Goal: Task Accomplishment & Management: Manage account settings

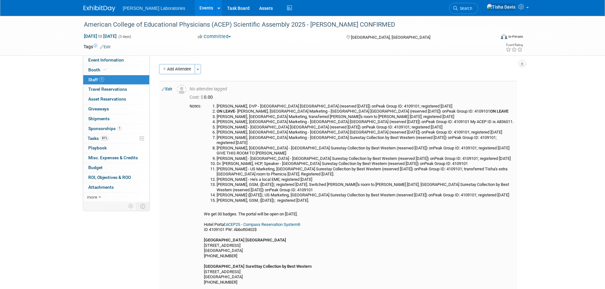
click at [170, 90] on link "Edit" at bounding box center [167, 89] width 10 height 4
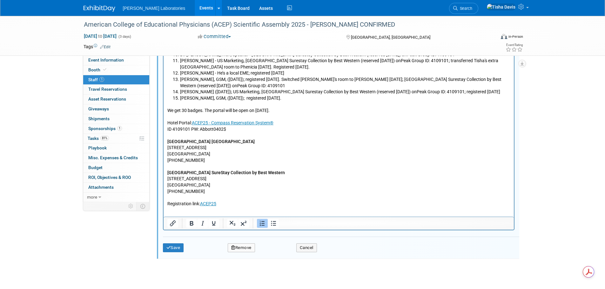
scroll to position [263, 0]
click at [222, 188] on p "We get 30 badges. The portal will be open on June 15th. Hotel Portal: ACEP25 - …" at bounding box center [338, 154] width 343 height 106
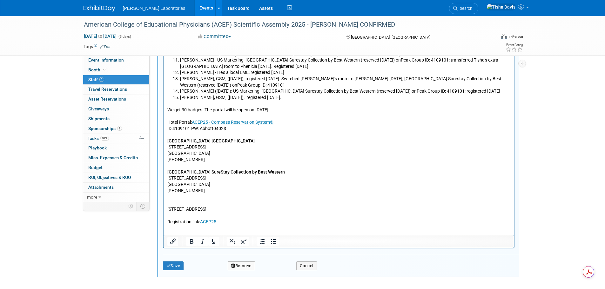
click at [194, 207] on p "150 W 500 S, Salt Lake City, UT 84101" at bounding box center [338, 210] width 343 height 6
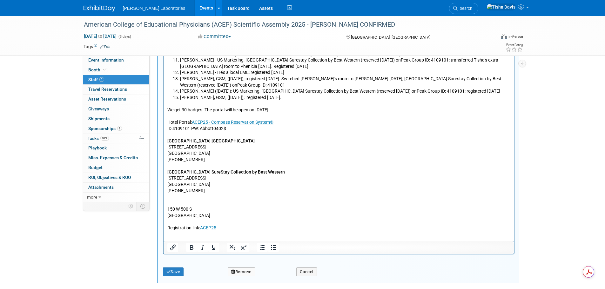
click at [177, 201] on p "Rich Text Area. Press ALT-0 for help." at bounding box center [338, 204] width 343 height 6
drag, startPoint x: 169, startPoint y: 197, endPoint x: 216, endPoint y: 200, distance: 47.1
click at [216, 201] on p "[GEOGRAPHIC_DATA]" at bounding box center [338, 204] width 343 height 6
click at [185, 201] on p "[GEOGRAPHIC_DATA]" at bounding box center [338, 204] width 343 height 6
click at [232, 213] on p "[GEOGRAPHIC_DATA]" at bounding box center [338, 216] width 343 height 6
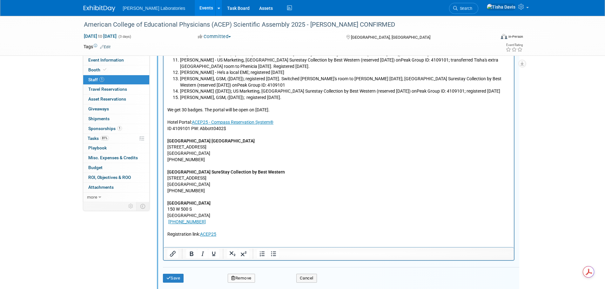
click at [258, 213] on p "[GEOGRAPHIC_DATA]" at bounding box center [338, 216] width 343 height 6
click at [167, 216] on body "[PERSON_NAME], DVP - [GEOGRAPHIC_DATA] [GEOGRAPHIC_DATA] (reserved [DATE]) onPe…" at bounding box center [339, 110] width 344 height 255
click at [324, 219] on p "﻿(801) 401-2000" at bounding box center [338, 222] width 343 height 6
click at [325, 226] on p "Registration link: ACEP25" at bounding box center [338, 232] width 343 height 12
click at [169, 277] on icon "submit" at bounding box center [168, 278] width 4 height 4
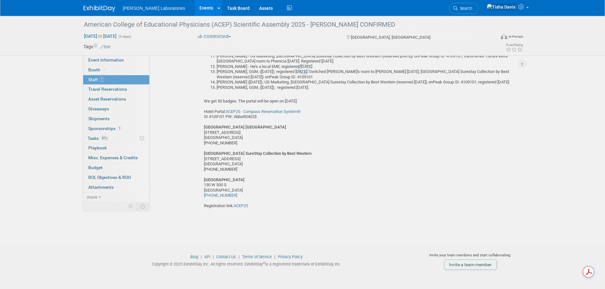
scroll to position [113, 0]
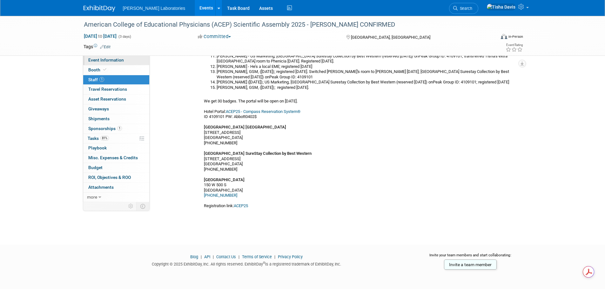
click at [114, 59] on span "Event Information" at bounding box center [106, 59] width 36 height 5
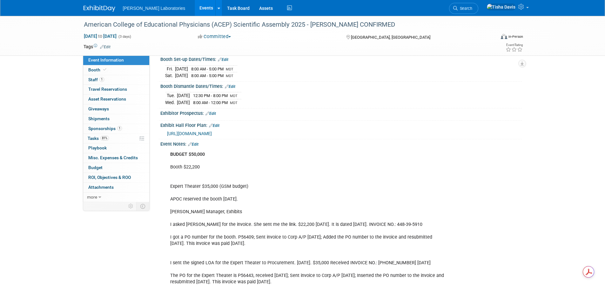
scroll to position [127, 0]
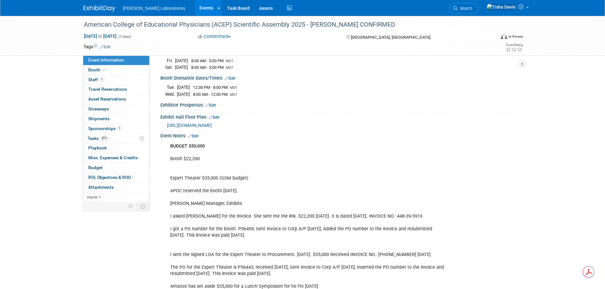
click at [197, 134] on link "Edit" at bounding box center [193, 136] width 10 height 4
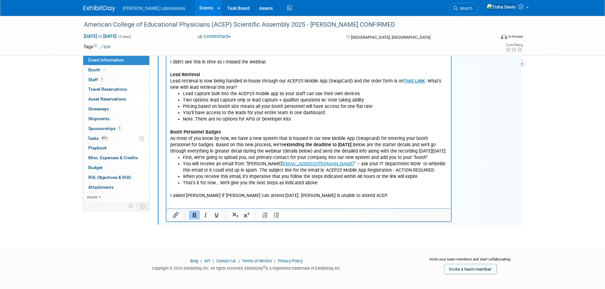
scroll to position [686, 0]
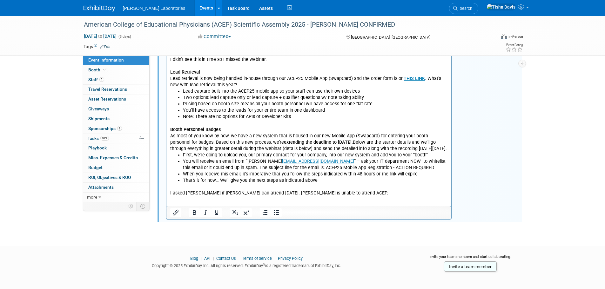
click at [333, 189] on p "I asked [PERSON_NAME] if [PERSON_NAME] can attend [DATE]. [PERSON_NAME] is unab…" at bounding box center [309, 190] width 278 height 13
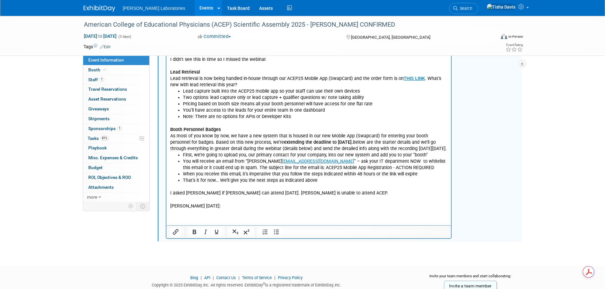
click at [182, 210] on p "Rich Text Area. Press ALT-0 for help." at bounding box center [309, 213] width 278 height 6
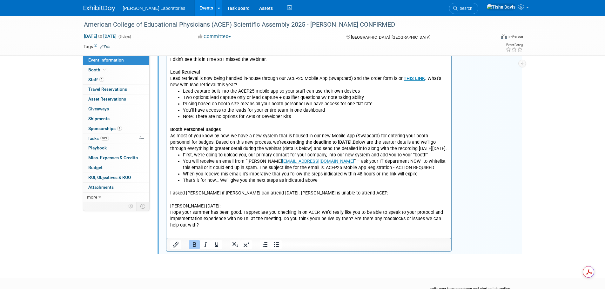
click at [186, 204] on p "Per Jeff 8/12/25:" at bounding box center [309, 207] width 278 height 6
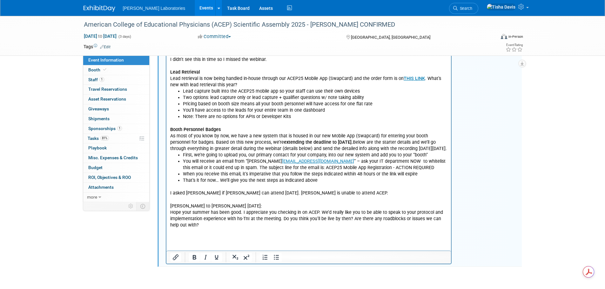
click at [196, 235] on p "Rich Text Area. Press ALT-0 for help." at bounding box center [309, 238] width 278 height 6
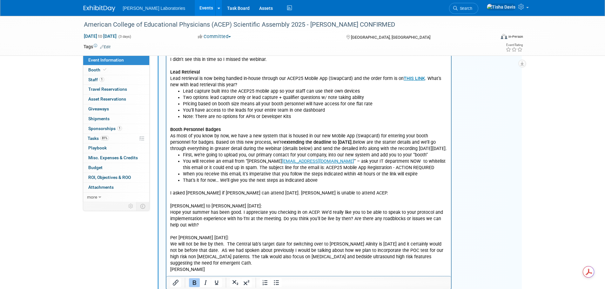
click at [195, 280] on p "Rich Text Area. Press ALT-0 for help." at bounding box center [309, 283] width 278 height 6
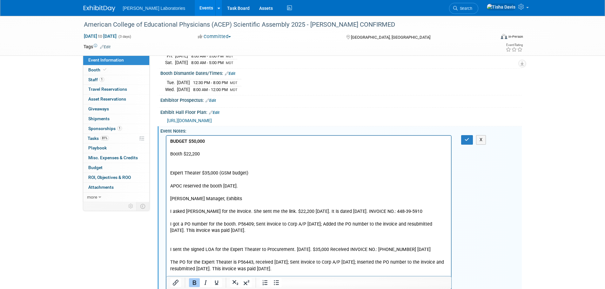
scroll to position [127, 0]
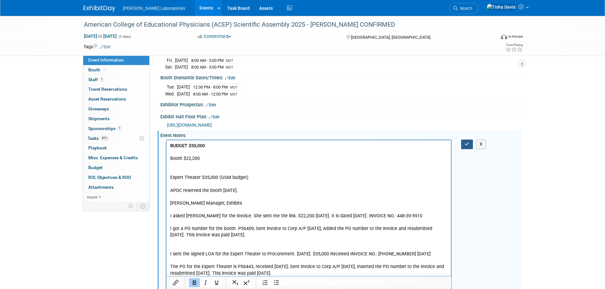
click at [466, 142] on icon "button" at bounding box center [467, 144] width 5 height 4
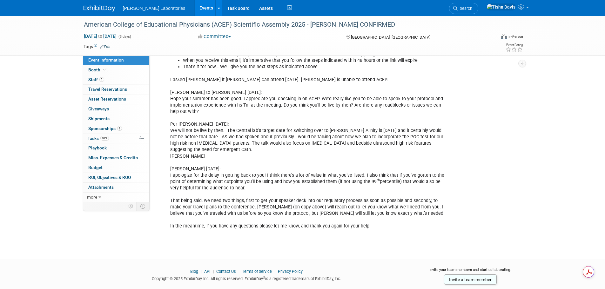
scroll to position [800, 0]
click at [96, 79] on span "Staff 1" at bounding box center [96, 79] width 16 height 5
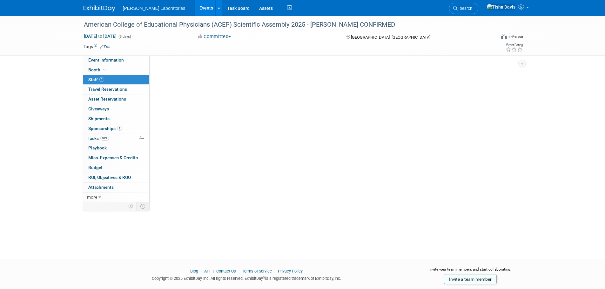
scroll to position [0, 0]
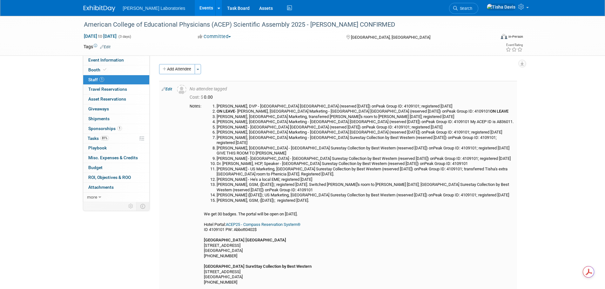
click at [168, 88] on link "Edit" at bounding box center [167, 89] width 10 height 4
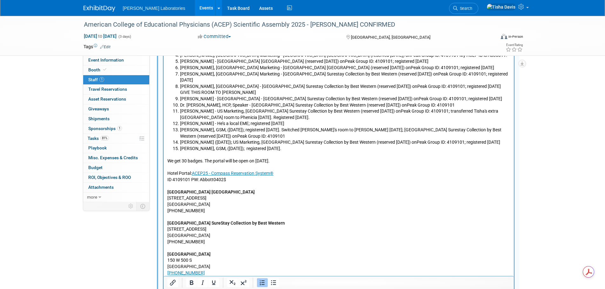
scroll to position [199, 0]
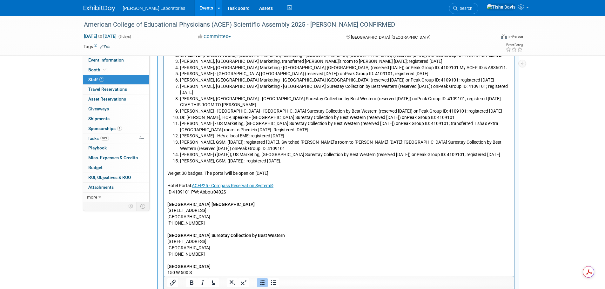
click at [307, 158] on li "Amanze Orusakwe, GSM, (8/15/25); registered 8/18/25." at bounding box center [345, 161] width 330 height 6
click at [306, 158] on li "Amanze Orusakwe, GSM, (8/15/25); registered 8/18/25. I" at bounding box center [345, 161] width 330 height 6
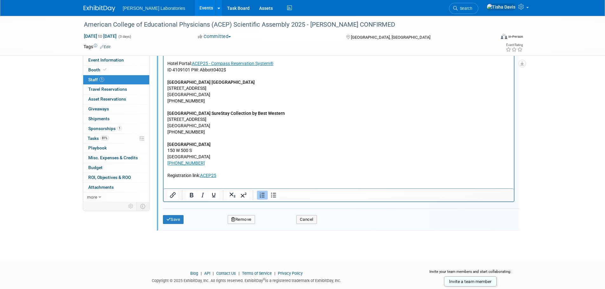
scroll to position [327, 0]
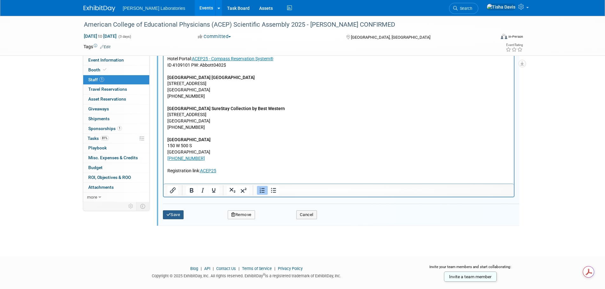
click at [180, 214] on button "Save" at bounding box center [173, 215] width 21 height 9
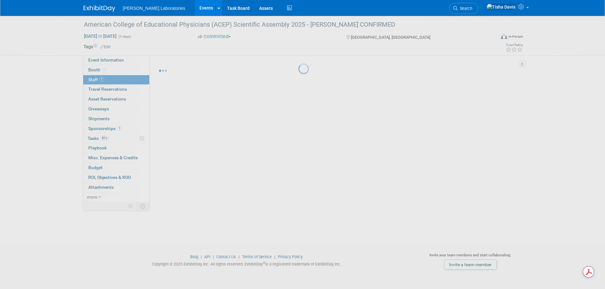
scroll to position [113, 0]
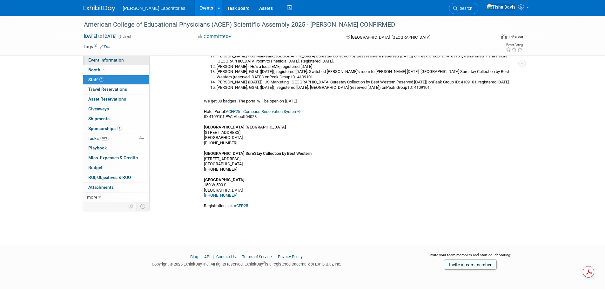
click at [131, 58] on link "Event Information" at bounding box center [116, 61] width 66 height 10
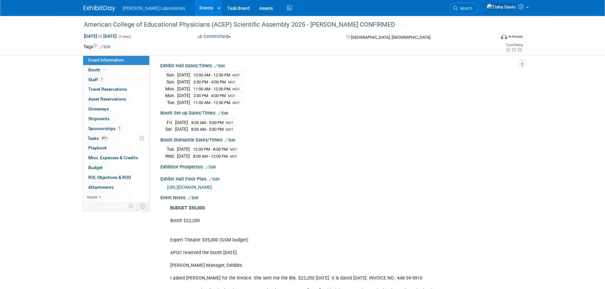
scroll to position [127, 0]
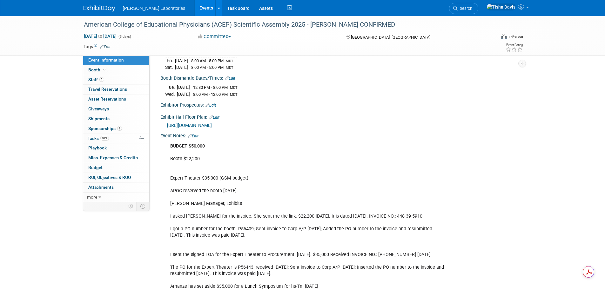
click at [199, 134] on link "Edit" at bounding box center [193, 136] width 10 height 4
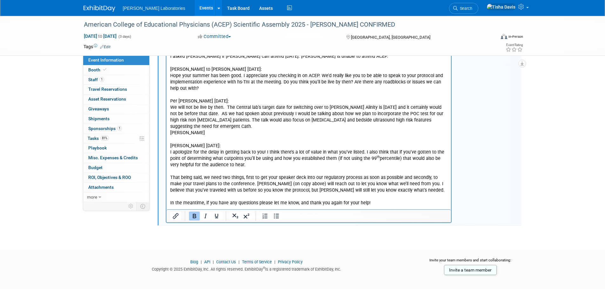
scroll to position [826, 0]
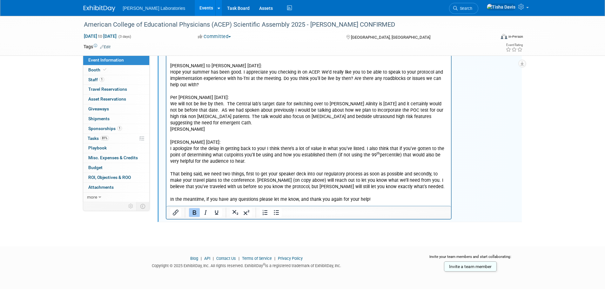
click at [386, 187] on p "I asked Karen if Bob can attend 8/5/25. Bob is unable to attend ACEP. Per Jeff …" at bounding box center [309, 123] width 278 height 159
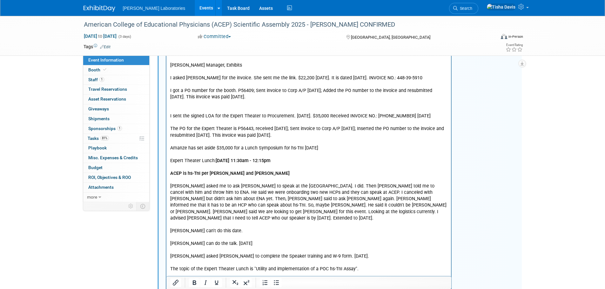
scroll to position [191, 0]
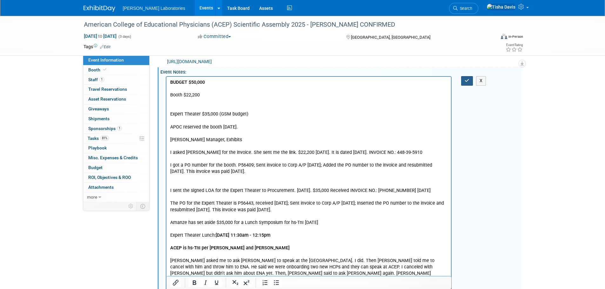
click at [467, 79] on icon "button" at bounding box center [467, 80] width 5 height 4
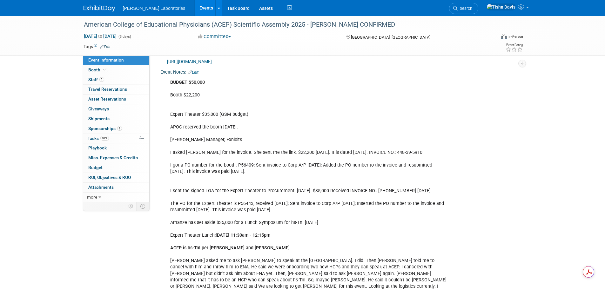
click at [195, 8] on link "Events" at bounding box center [206, 8] width 23 height 16
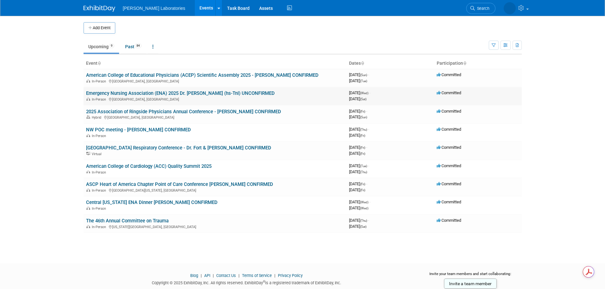
click at [142, 93] on link "Emergency Nursing Association (ENA) 2025 Dr. [PERSON_NAME] (hs-TnI) UNCONFIRMED" at bounding box center [180, 94] width 189 height 6
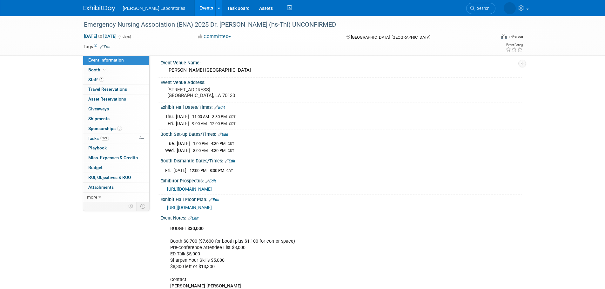
scroll to position [95, 0]
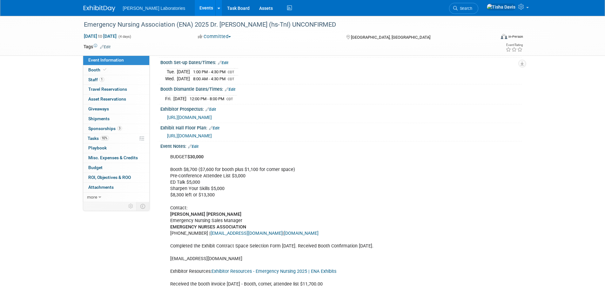
click at [196, 149] on link "Edit" at bounding box center [193, 147] width 10 height 4
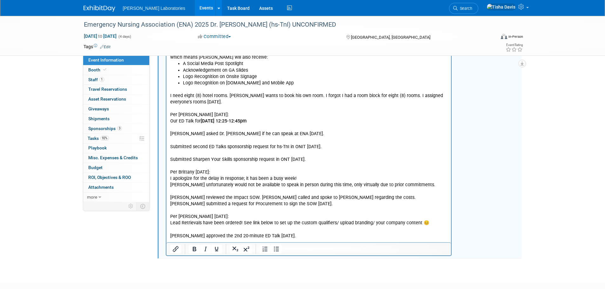
scroll to position [1159, 0]
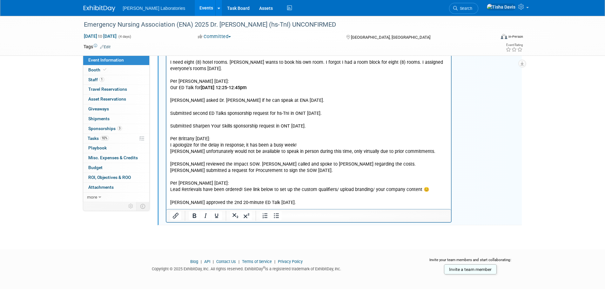
click at [348, 190] on p "I need eight (8) hotel rooms. Pete wants to book his own room. I forgot I had a…" at bounding box center [309, 136] width 278 height 166
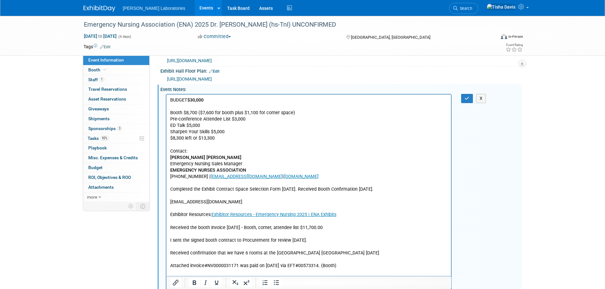
scroll to position [48, 0]
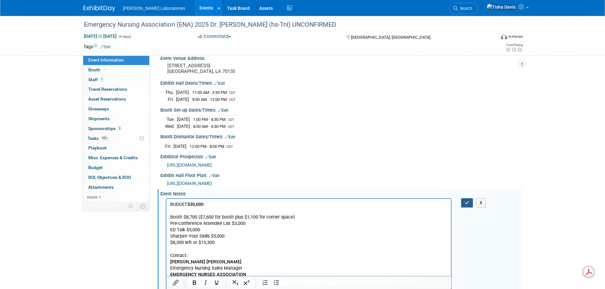
click at [469, 205] on icon "button" at bounding box center [467, 203] width 5 height 4
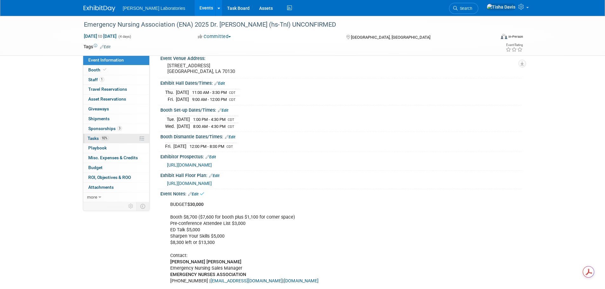
click at [93, 140] on span "Tasks 92%" at bounding box center [98, 138] width 21 height 5
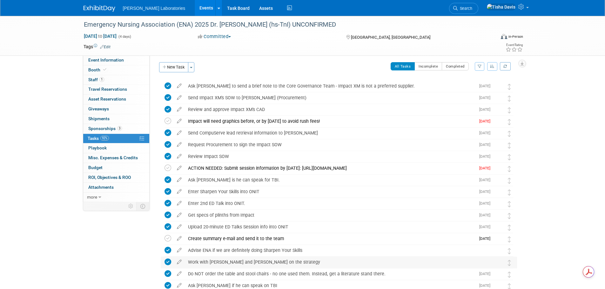
scroll to position [0, 0]
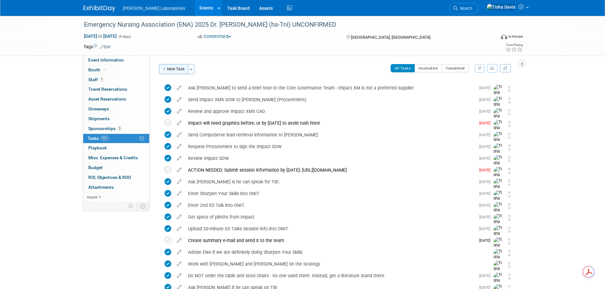
click at [173, 68] on button "New Task" at bounding box center [173, 69] width 29 height 10
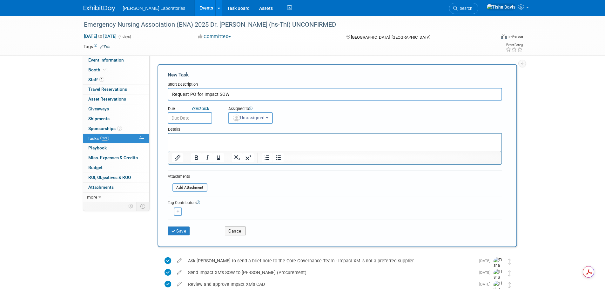
type input "Request PO for Impact SOW"
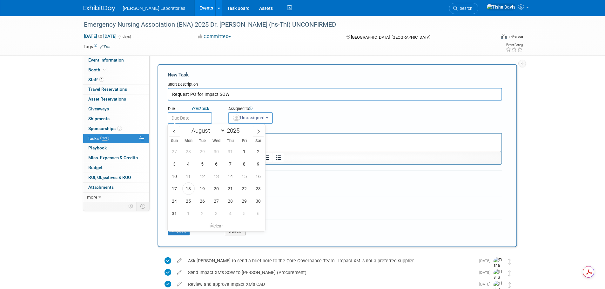
click at [187, 116] on input "text" at bounding box center [190, 117] width 44 height 11
click at [189, 190] on span "18" at bounding box center [188, 189] width 12 height 12
type input "Aug 18, 2025"
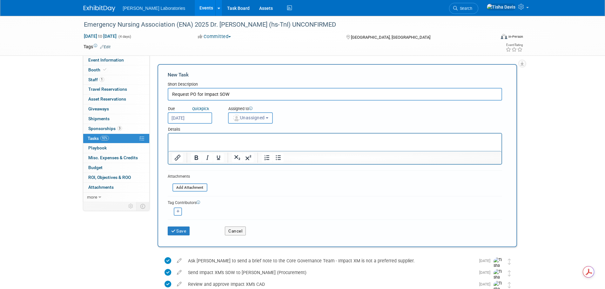
click at [266, 122] on button "Unassigned" at bounding box center [250, 117] width 45 height 11
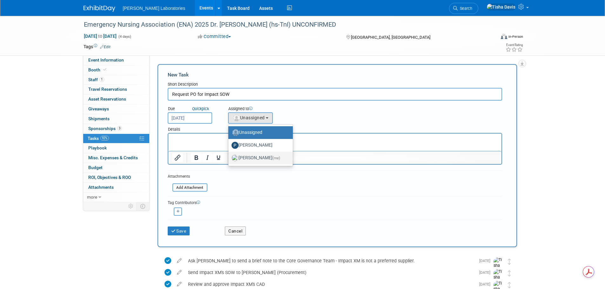
click at [254, 158] on label "Tisha Davis (me)" at bounding box center [259, 158] width 55 height 10
click at [229, 158] on input "Tisha Davis (me)" at bounding box center [227, 157] width 4 height 4
select select "2770856e-d6b1-4121-bfe1-202d7e478624"
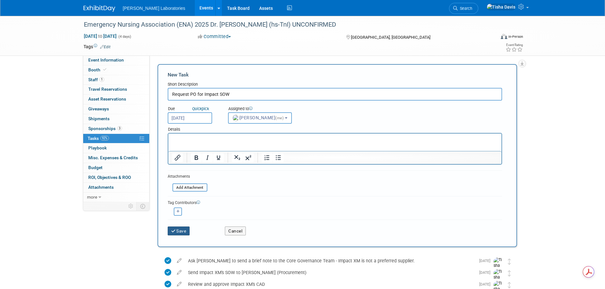
click at [180, 231] on button "Save" at bounding box center [179, 231] width 22 height 9
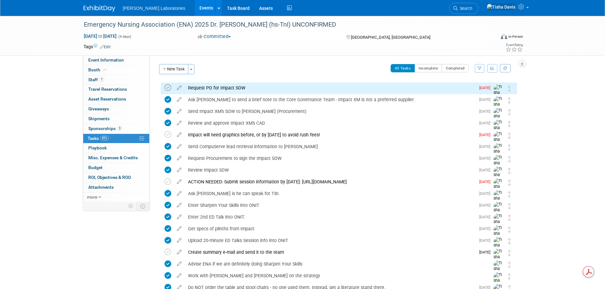
click at [167, 88] on icon at bounding box center [168, 87] width 7 height 7
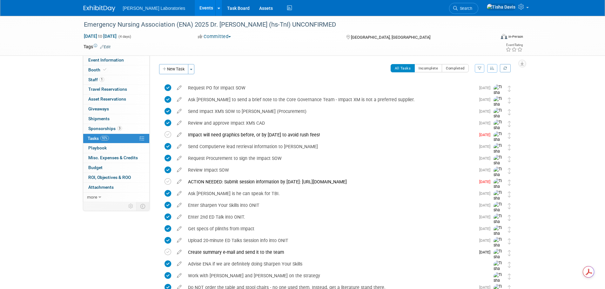
click at [195, 11] on link "Events" at bounding box center [206, 8] width 23 height 16
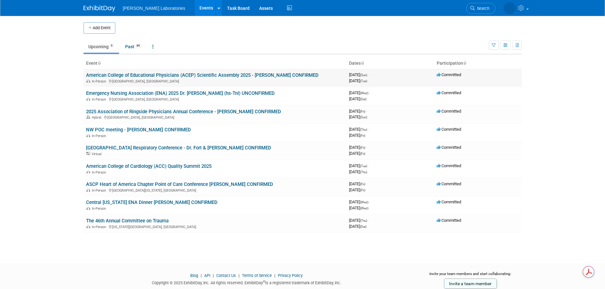
click at [169, 75] on link "American College of Educational Physicians (ACEP) Scientific Assembly 2025 - [P…" at bounding box center [202, 75] width 233 height 6
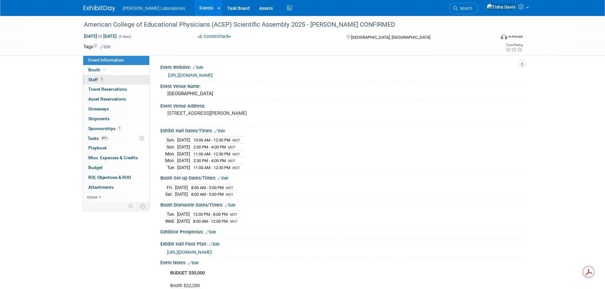
click at [94, 80] on span "Staff 1" at bounding box center [96, 79] width 16 height 5
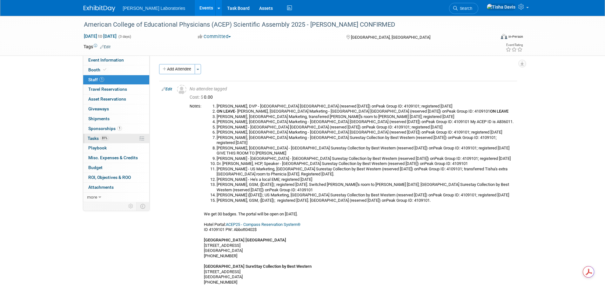
click at [93, 136] on span "Tasks 81%" at bounding box center [98, 138] width 21 height 5
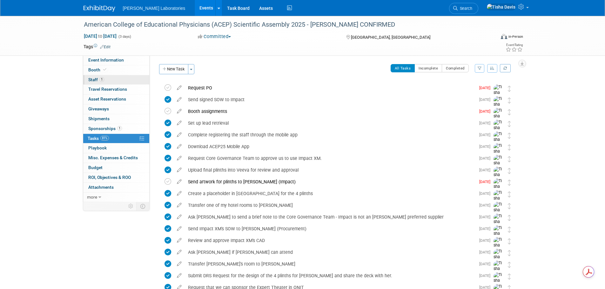
click at [92, 79] on span "Staff 1" at bounding box center [96, 79] width 16 height 5
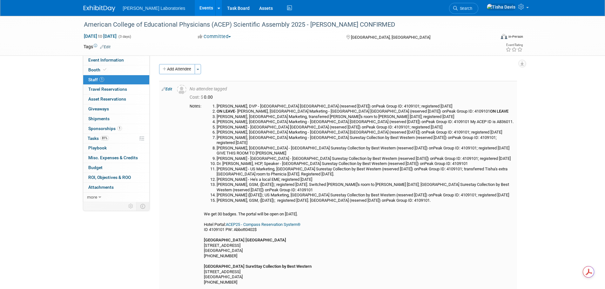
click at [169, 90] on link "Edit" at bounding box center [167, 89] width 10 height 4
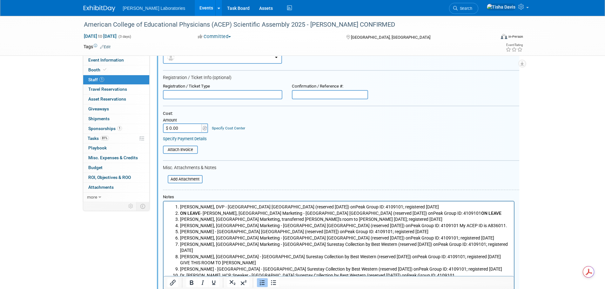
scroll to position [168, 0]
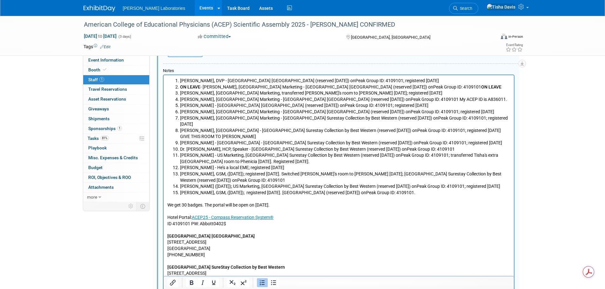
click at [284, 165] on li "[PERSON_NAME] - He’s a local EME; registered [DATE]" at bounding box center [345, 168] width 330 height 6
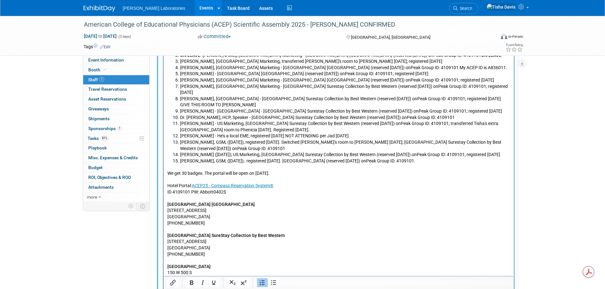
scroll to position [263, 0]
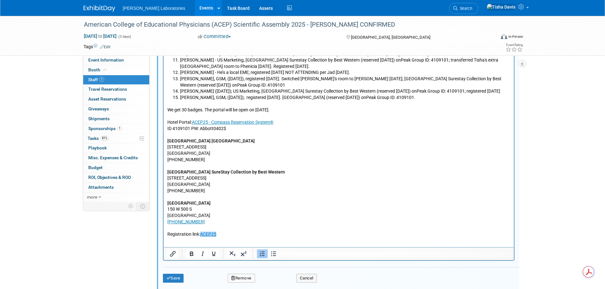
click at [258, 228] on p "We get 30 badges. The portal will be open on [DATE]. Hotel Portal: ACEP25 - Com…" at bounding box center [338, 169] width 343 height 137
click at [201, 238] on html "[PERSON_NAME], DVP - [GEOGRAPHIC_DATA] [GEOGRAPHIC_DATA] (reserved [DATE]) onPe…" at bounding box center [338, 109] width 350 height 258
click at [231, 228] on p "We get 30 badges. The portal will be open on [DATE]. Hotel Portal: ACEP25 - Com…" at bounding box center [338, 169] width 343 height 137
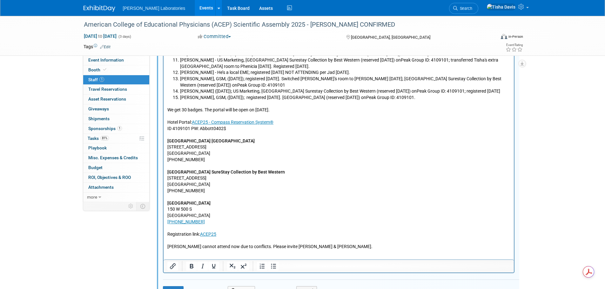
click at [167, 244] on p "[PERSON_NAME] cannot attend now due to conflicts. Please invite [PERSON_NAME] &…" at bounding box center [338, 247] width 343 height 6
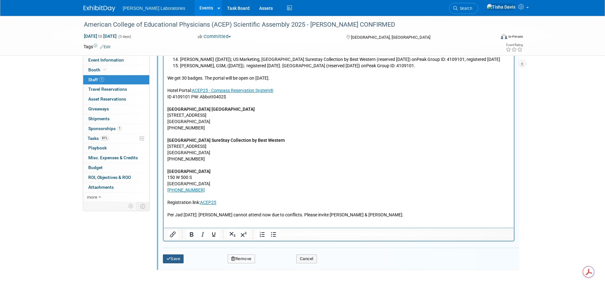
click at [179, 260] on button "Save" at bounding box center [173, 259] width 21 height 9
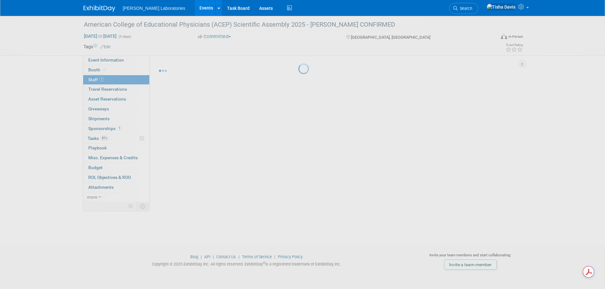
scroll to position [124, 0]
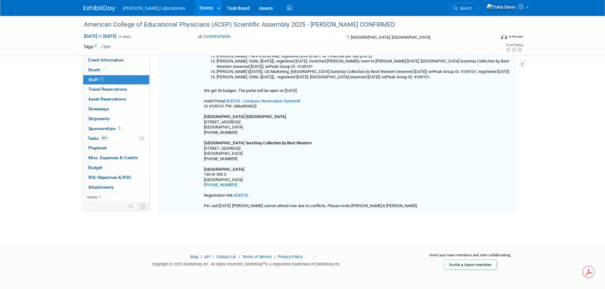
click at [587, 114] on div "American College of Educational Physicians (ACEP) Scientific Assembly 2025 - [P…" at bounding box center [302, 62] width 605 height 341
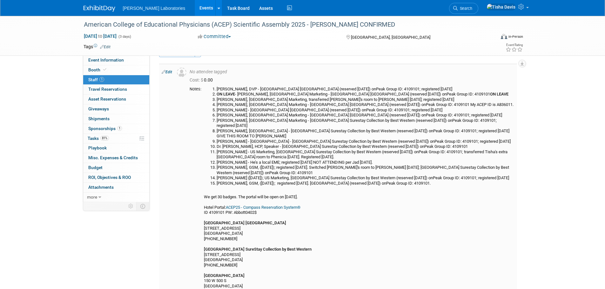
scroll to position [32, 0]
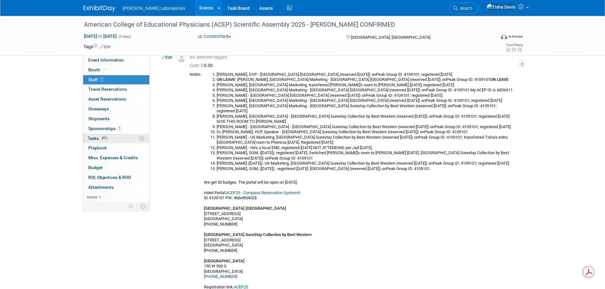
click at [91, 136] on span "Tasks 81%" at bounding box center [98, 138] width 21 height 5
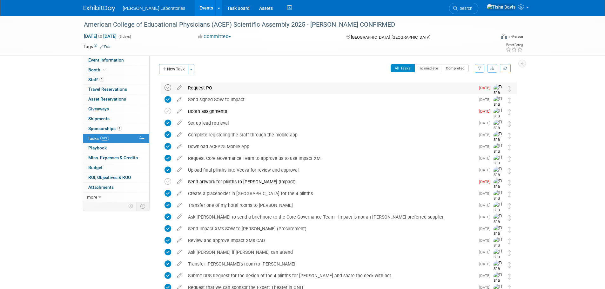
click at [169, 86] on icon at bounding box center [168, 87] width 7 height 7
click at [167, 110] on icon at bounding box center [168, 111] width 7 height 7
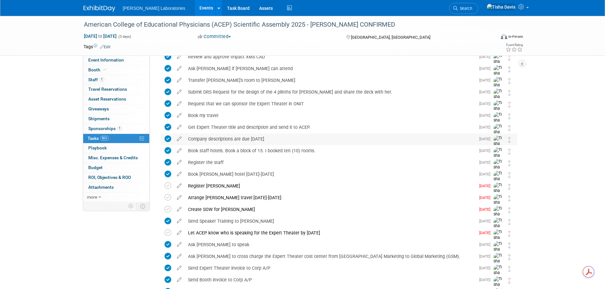
scroll to position [222, 0]
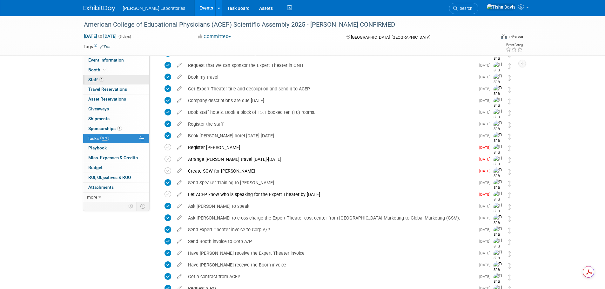
click at [93, 79] on span "Staff 1" at bounding box center [96, 79] width 16 height 5
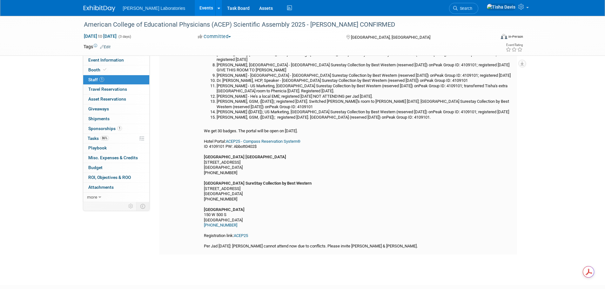
scroll to position [95, 0]
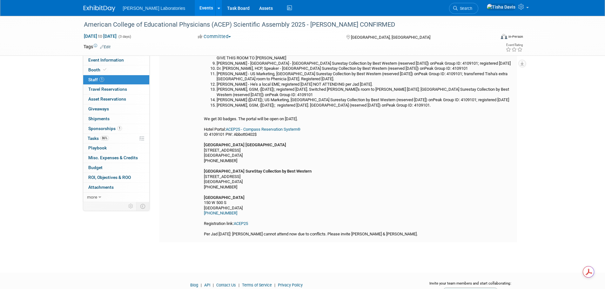
click at [243, 223] on link "ACEP25" at bounding box center [241, 223] width 14 height 5
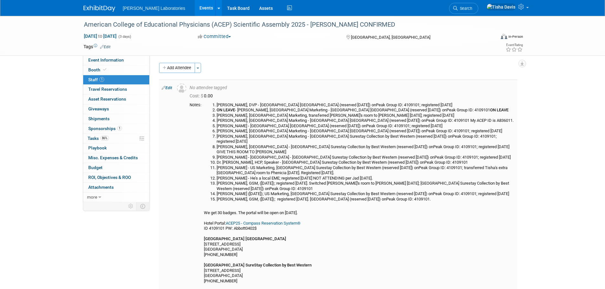
scroll to position [0, 0]
click at [171, 91] on link "Edit" at bounding box center [167, 89] width 10 height 4
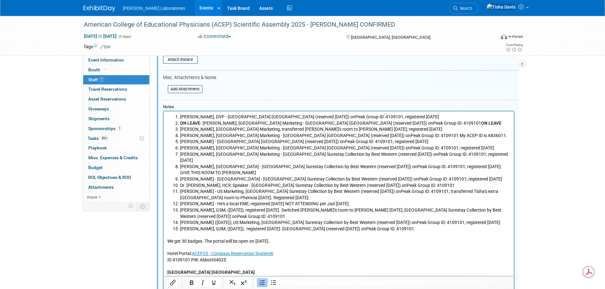
scroll to position [136, 0]
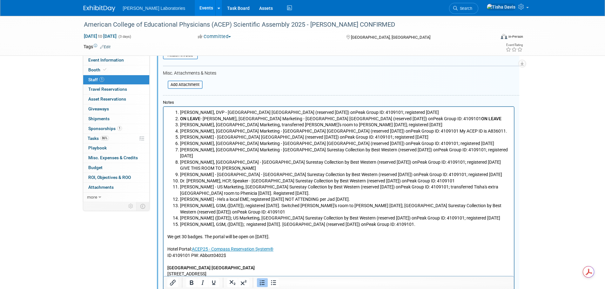
click at [456, 178] on li "Dr. [PERSON_NAME], HCP, Speaker - [GEOGRAPHIC_DATA] Surestay Collection by Best…" at bounding box center [345, 181] width 330 height 6
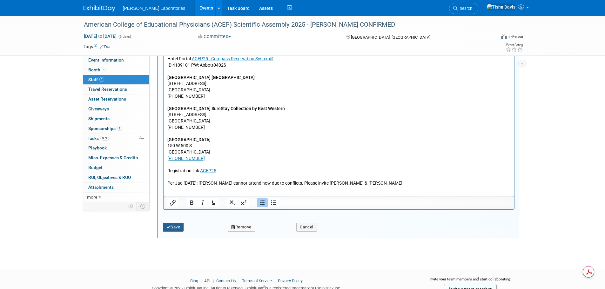
click at [174, 228] on button "Save" at bounding box center [173, 227] width 21 height 9
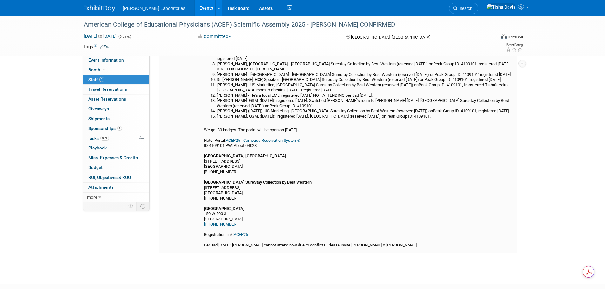
scroll to position [92, 0]
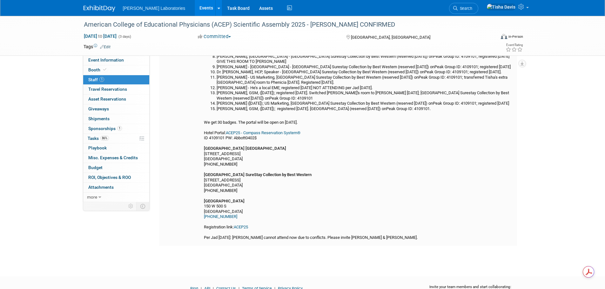
click at [278, 133] on link "ACEP25 - Compass Reservation System®" at bounding box center [263, 133] width 75 height 5
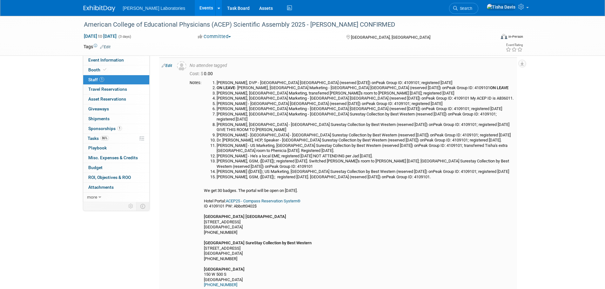
scroll to position [0, 0]
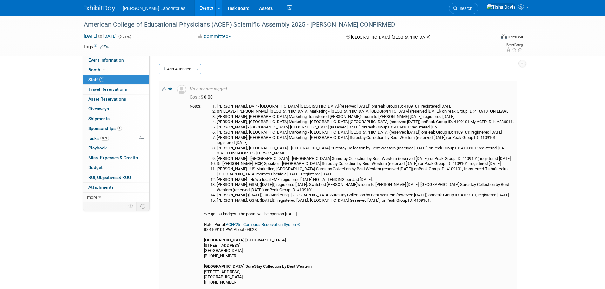
click at [169, 87] on link "Edit" at bounding box center [167, 89] width 10 height 4
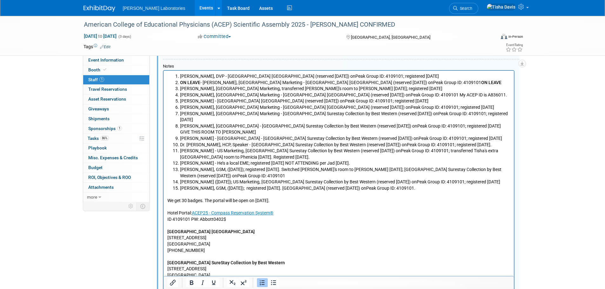
scroll to position [267, 0]
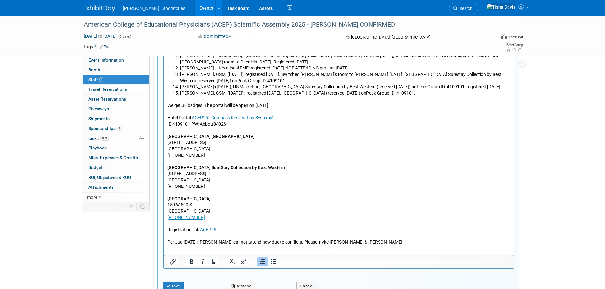
click at [392, 234] on p "We get 30 badges. The portal will be open on [DATE]. Hotel Portal: ACEP25 - Com…" at bounding box center [338, 171] width 343 height 149
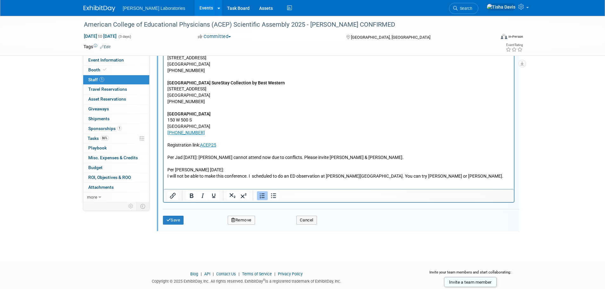
scroll to position [369, 0]
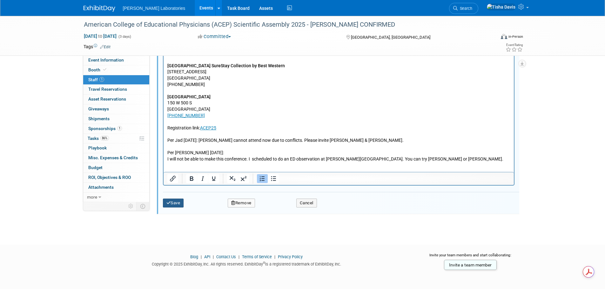
click at [175, 202] on button "Save" at bounding box center [173, 203] width 21 height 9
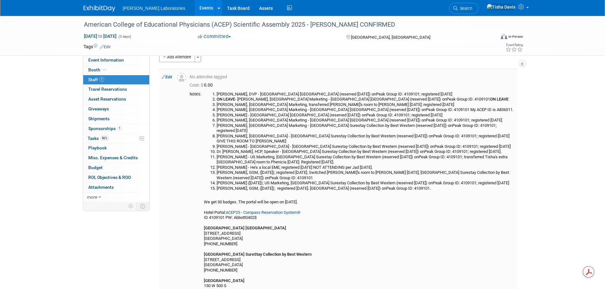
scroll to position [0, 0]
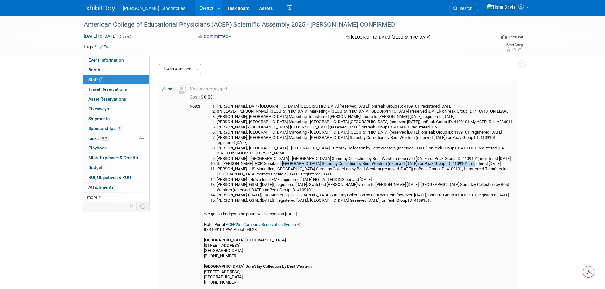
drag, startPoint x: 276, startPoint y: 158, endPoint x: 469, endPoint y: 160, distance: 192.8
click at [469, 161] on li "Dr. [PERSON_NAME], HCP, Speaker - [GEOGRAPHIC_DATA] Surestay Collection by Best…" at bounding box center [366, 163] width 298 height 5
copy li "[GEOGRAPHIC_DATA] Surestay Collection by Best Western (reserved [DATE]) onPeak …"
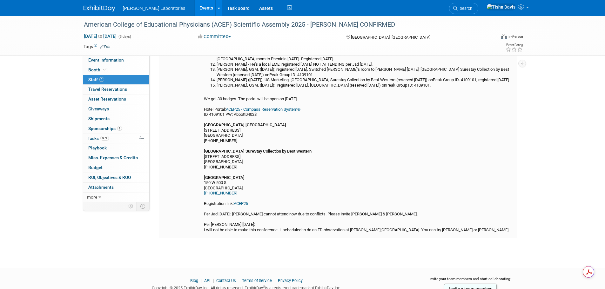
scroll to position [139, 0]
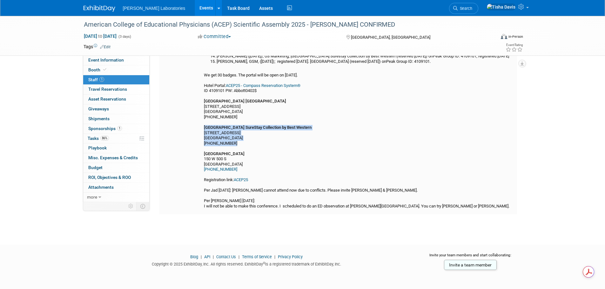
drag, startPoint x: 205, startPoint y: 127, endPoint x: 259, endPoint y: 141, distance: 55.8
click at [259, 141] on div "[PERSON_NAME], DVP - [GEOGRAPHIC_DATA] [GEOGRAPHIC_DATA] (reserved [DATE]) onPe…" at bounding box center [359, 87] width 311 height 245
copy div "[GEOGRAPHIC_DATA] Collection by Best Western [STREET_ADDRESS] (800) 780-7234"
click at [467, 152] on div "[PERSON_NAME], DVP - [GEOGRAPHIC_DATA] [GEOGRAPHIC_DATA] (reserved [DATE]) onPe…" at bounding box center [359, 87] width 311 height 245
